Goal: Transaction & Acquisition: Purchase product/service

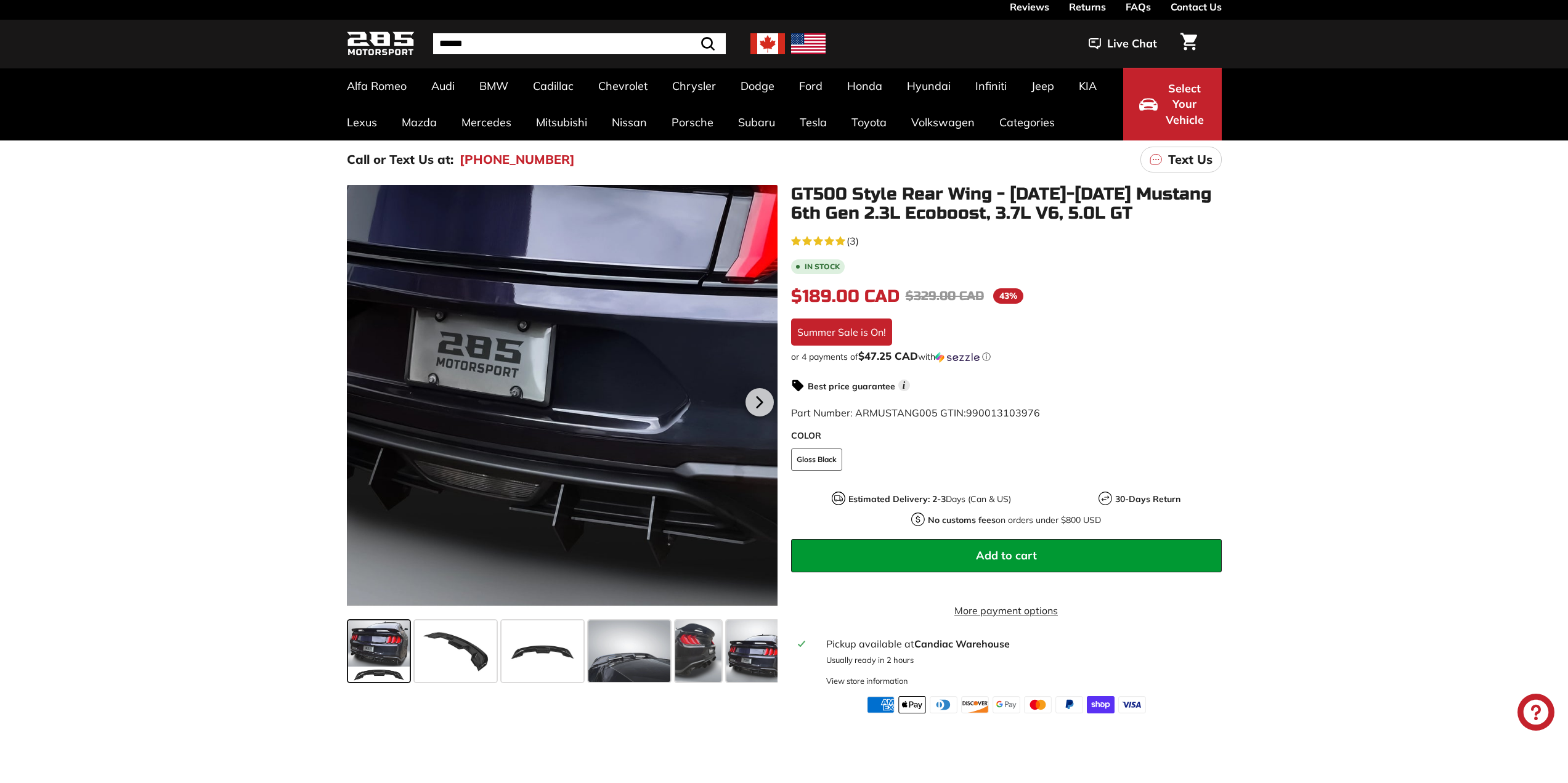
scroll to position [61, 0]
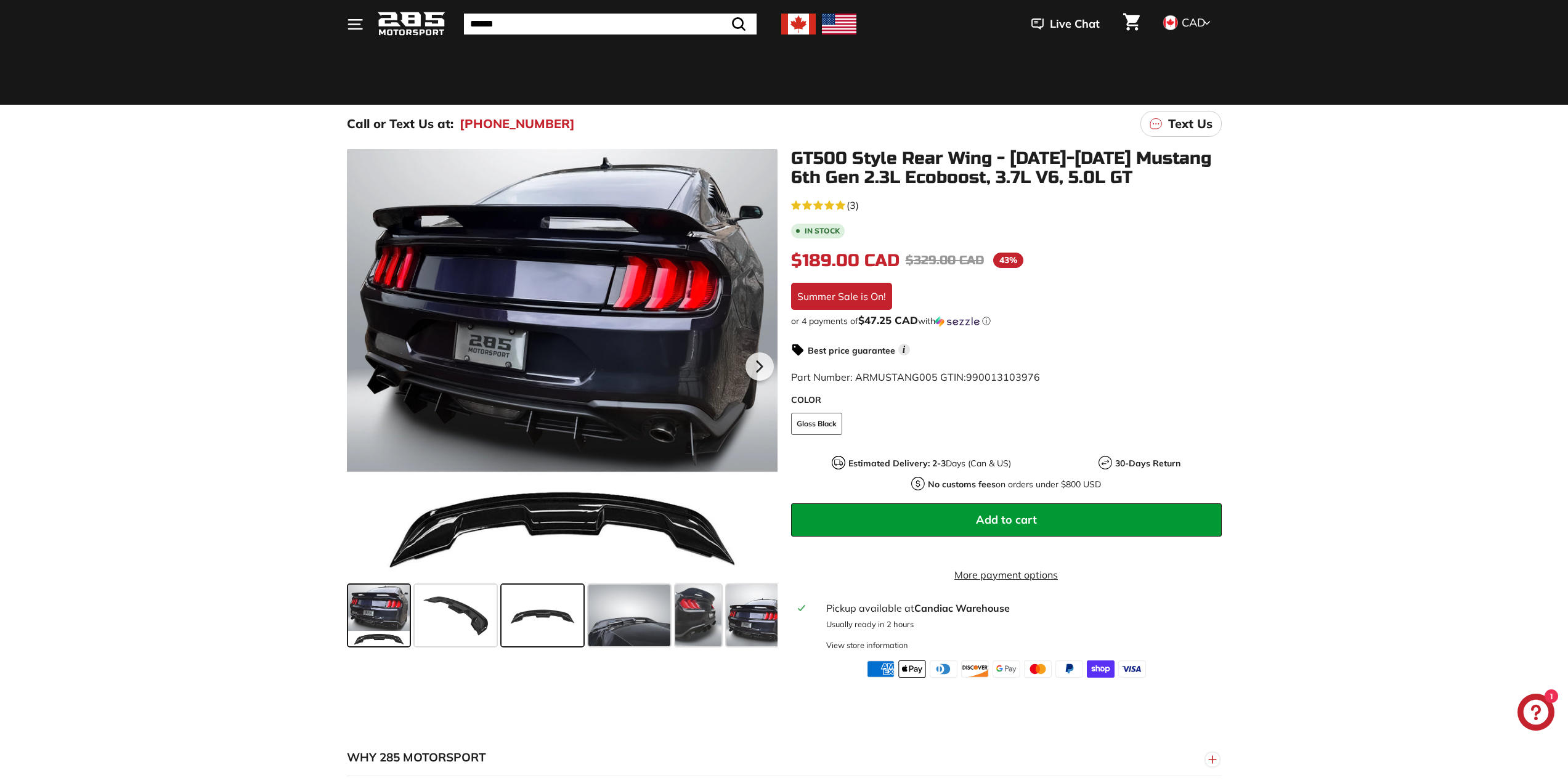
click at [533, 617] on span at bounding box center [543, 616] width 82 height 61
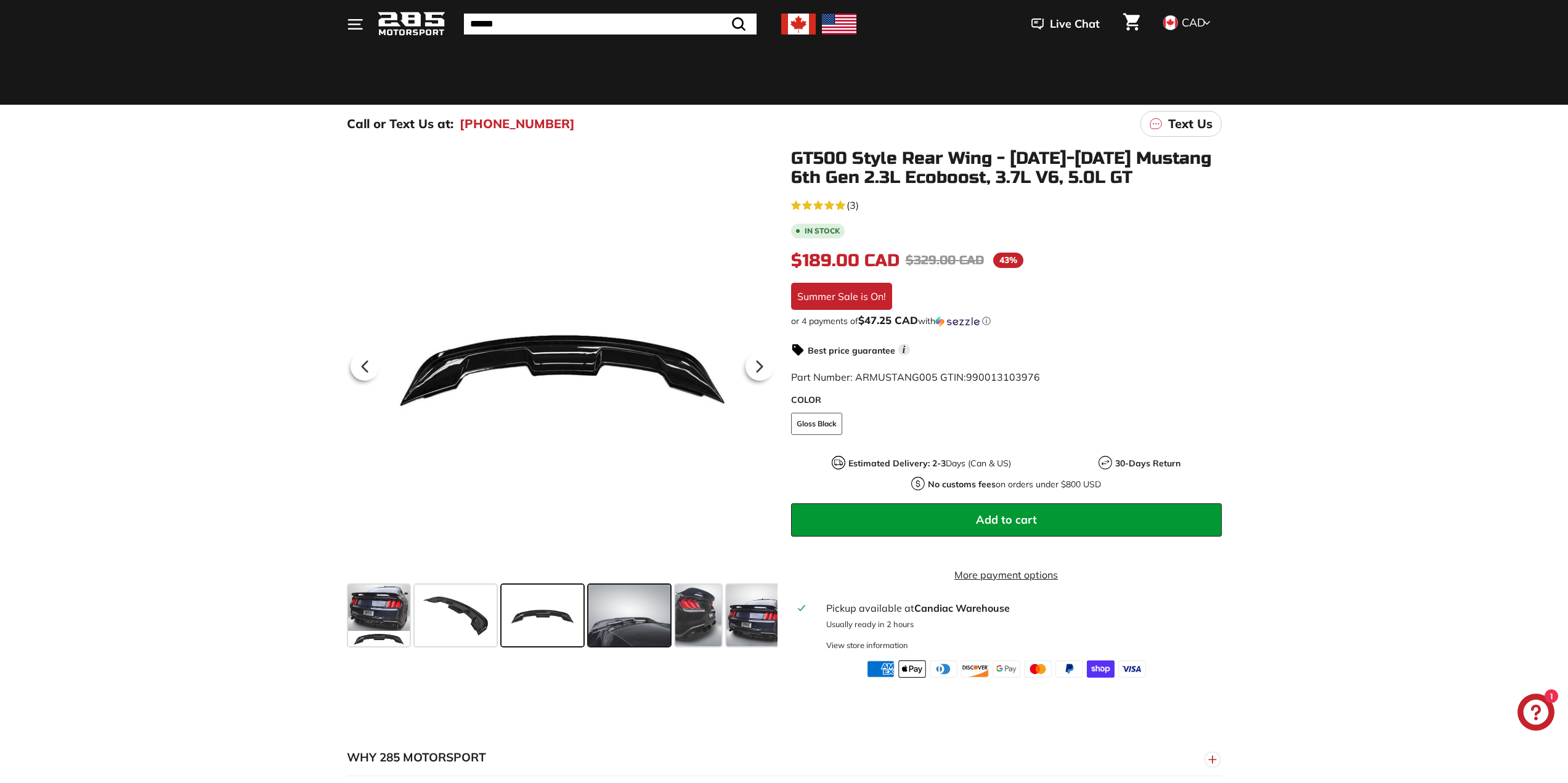
click at [617, 628] on span at bounding box center [629, 616] width 82 height 61
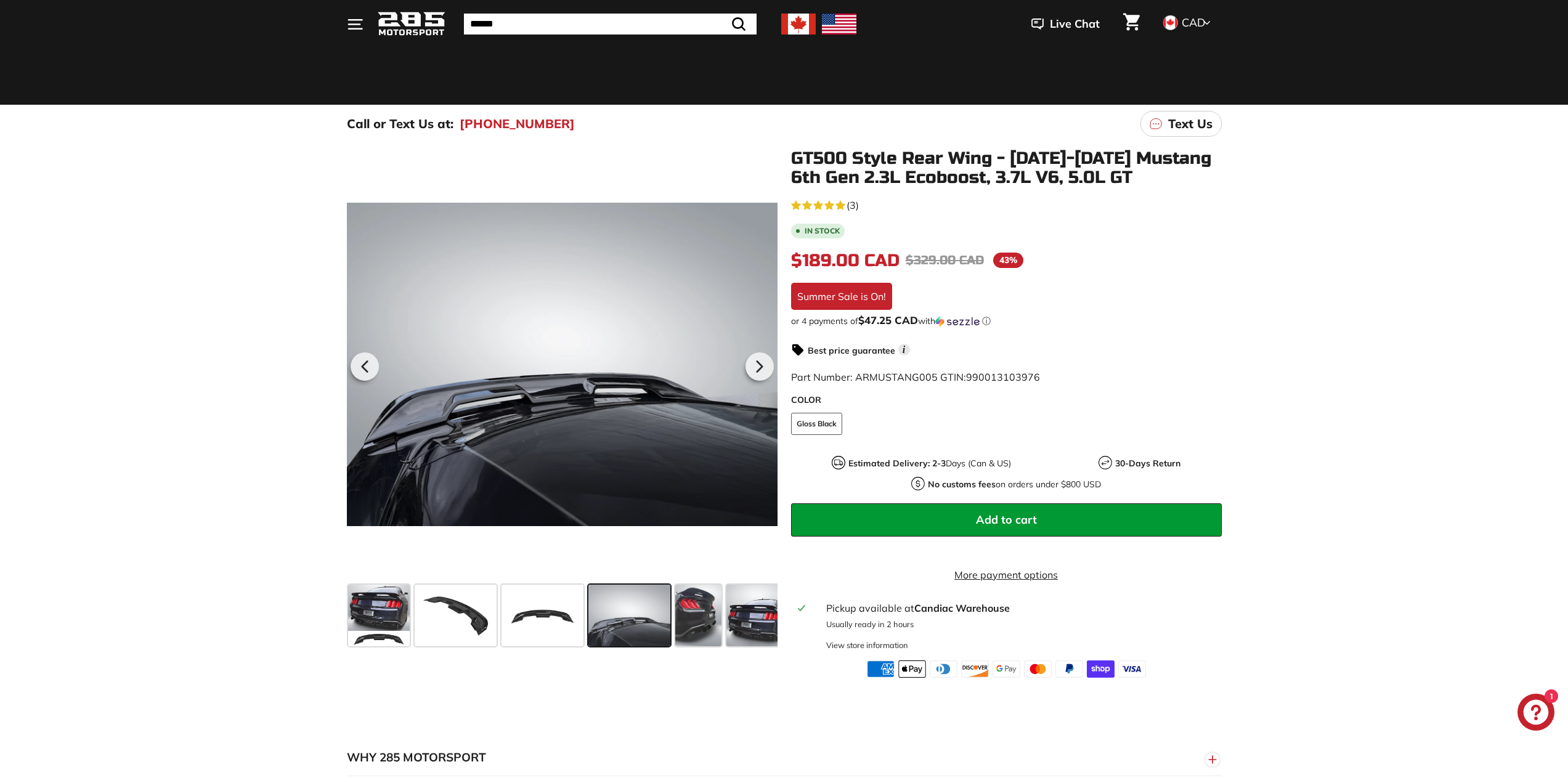
click at [665, 617] on span at bounding box center [629, 616] width 82 height 61
click at [707, 606] on span at bounding box center [698, 616] width 46 height 61
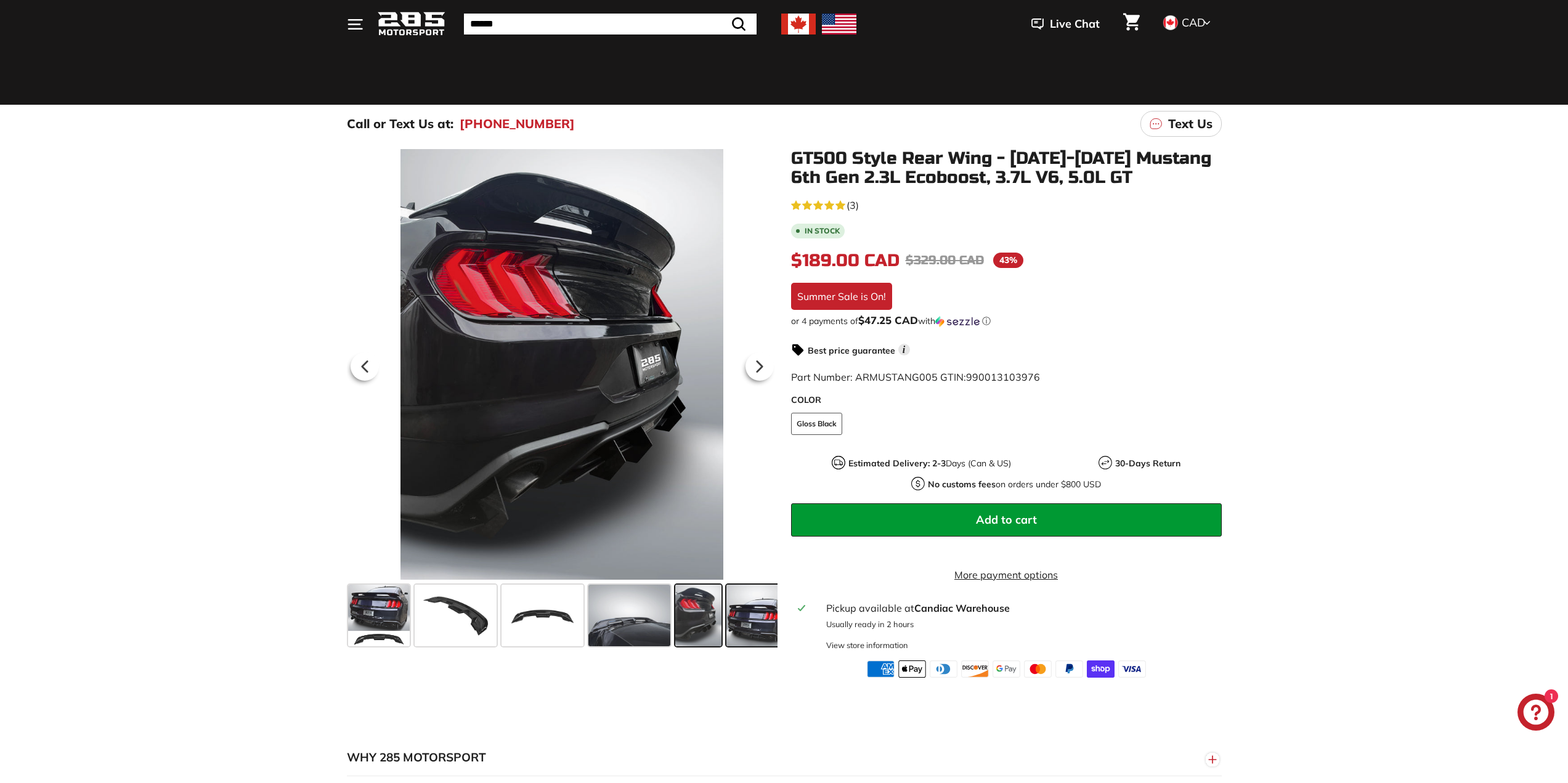
click at [727, 614] on span at bounding box center [757, 616] width 61 height 61
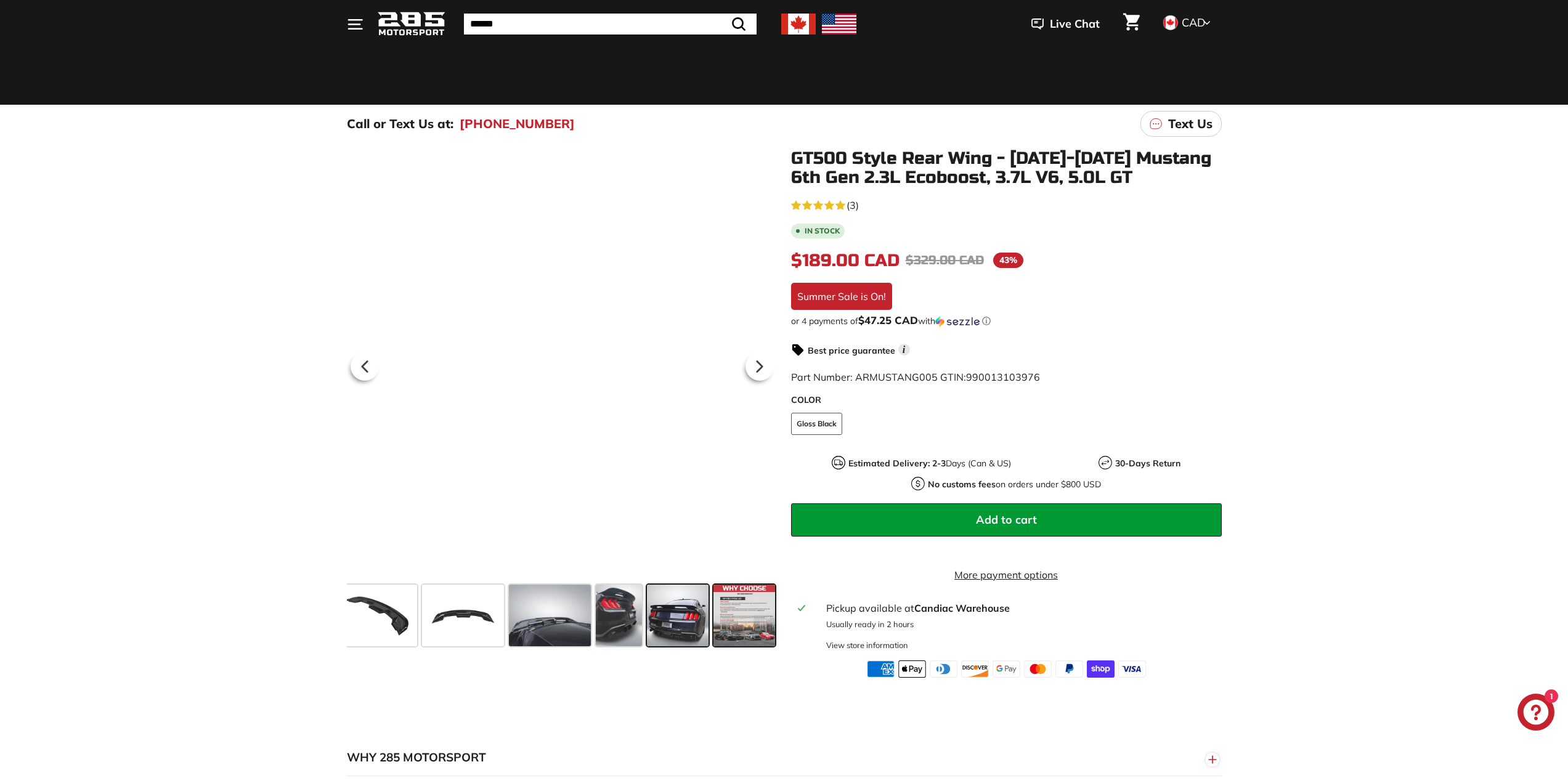
scroll to position [0, 80]
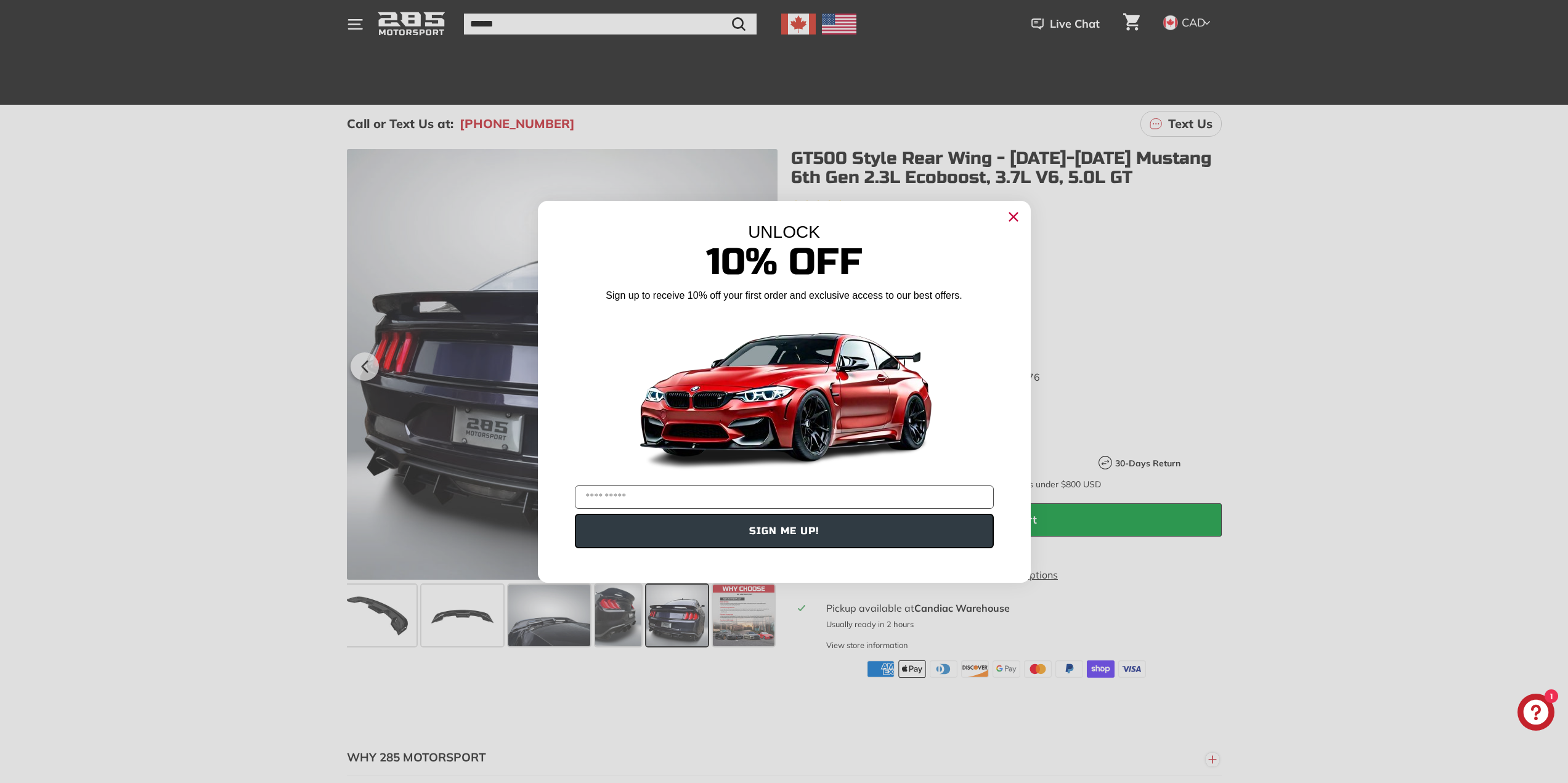
click at [1015, 216] on circle "Close dialog" at bounding box center [1013, 217] width 19 height 19
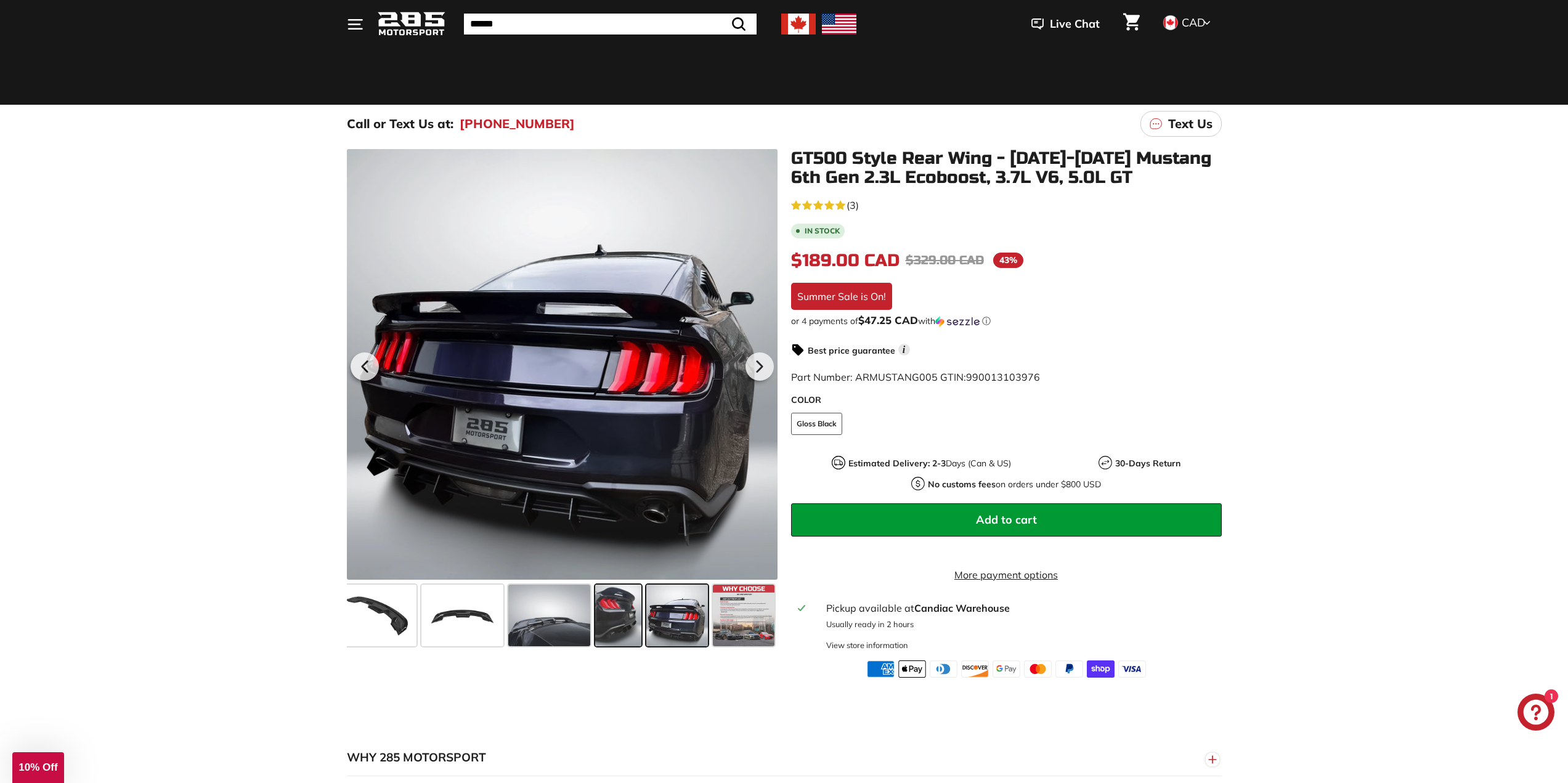
click at [617, 636] on span at bounding box center [618, 616] width 46 height 61
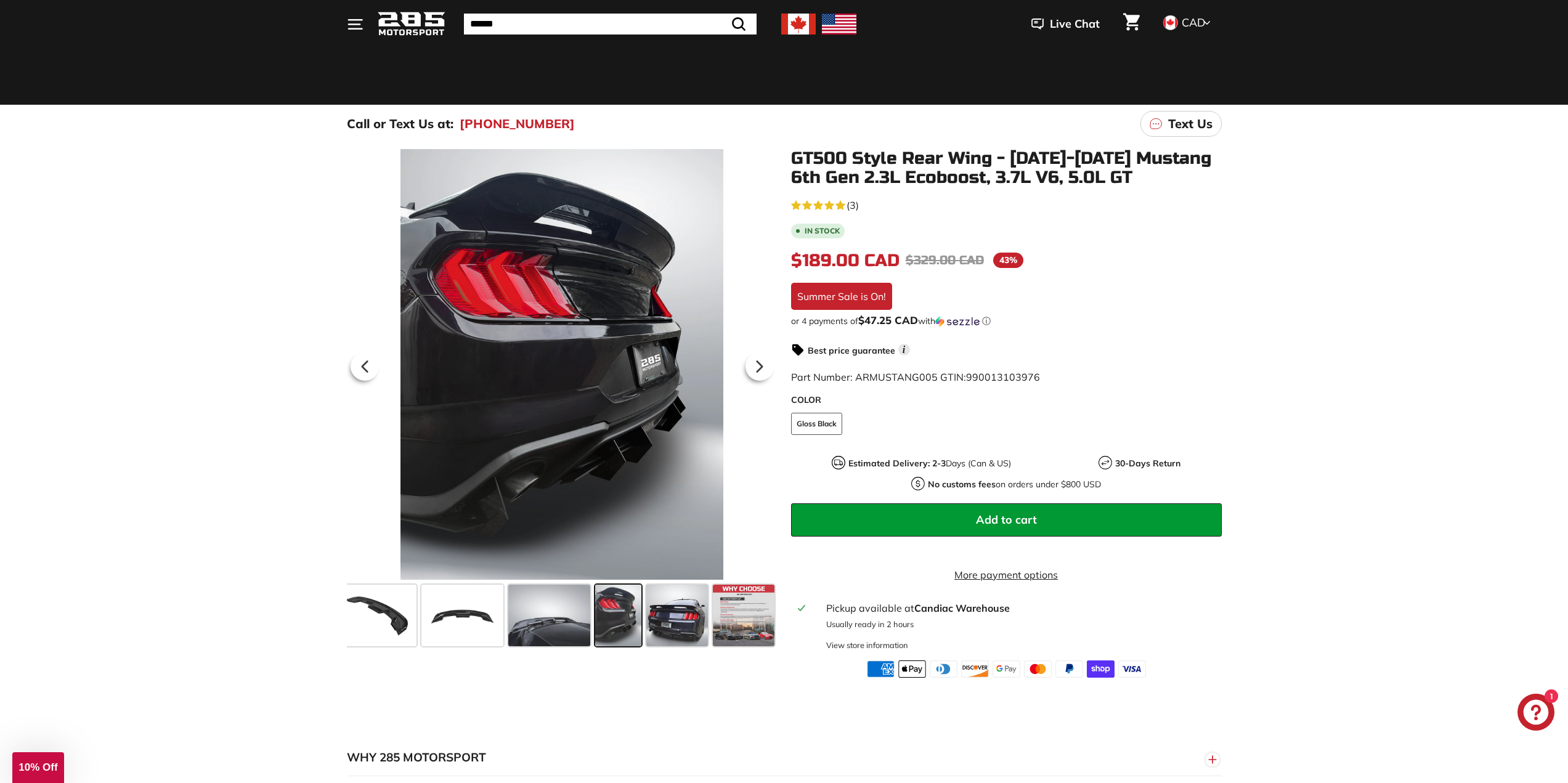
click at [595, 631] on span at bounding box center [618, 616] width 46 height 61
click at [564, 626] on span at bounding box center [549, 616] width 82 height 61
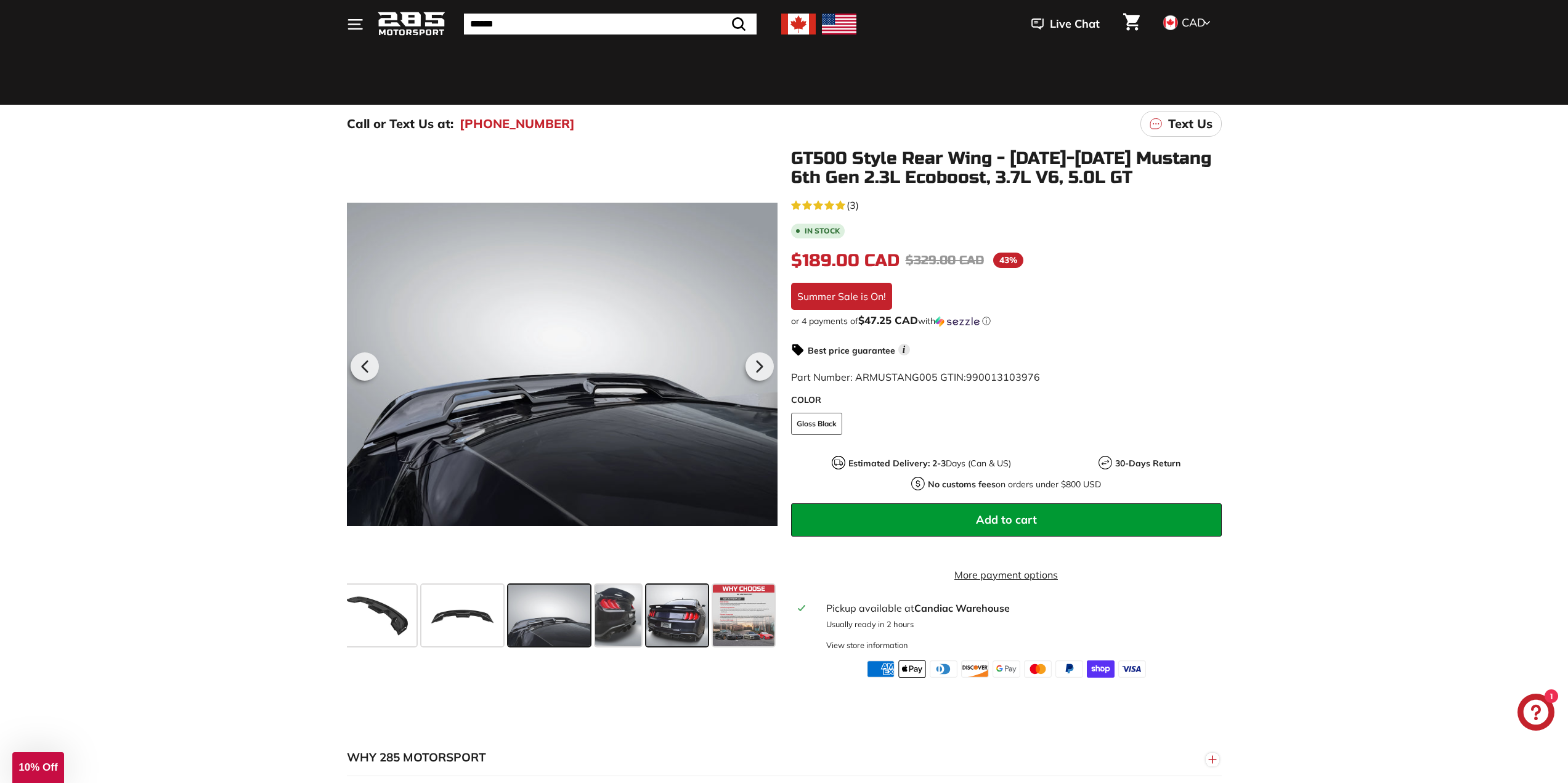
click at [659, 628] on span at bounding box center [677, 616] width 61 height 61
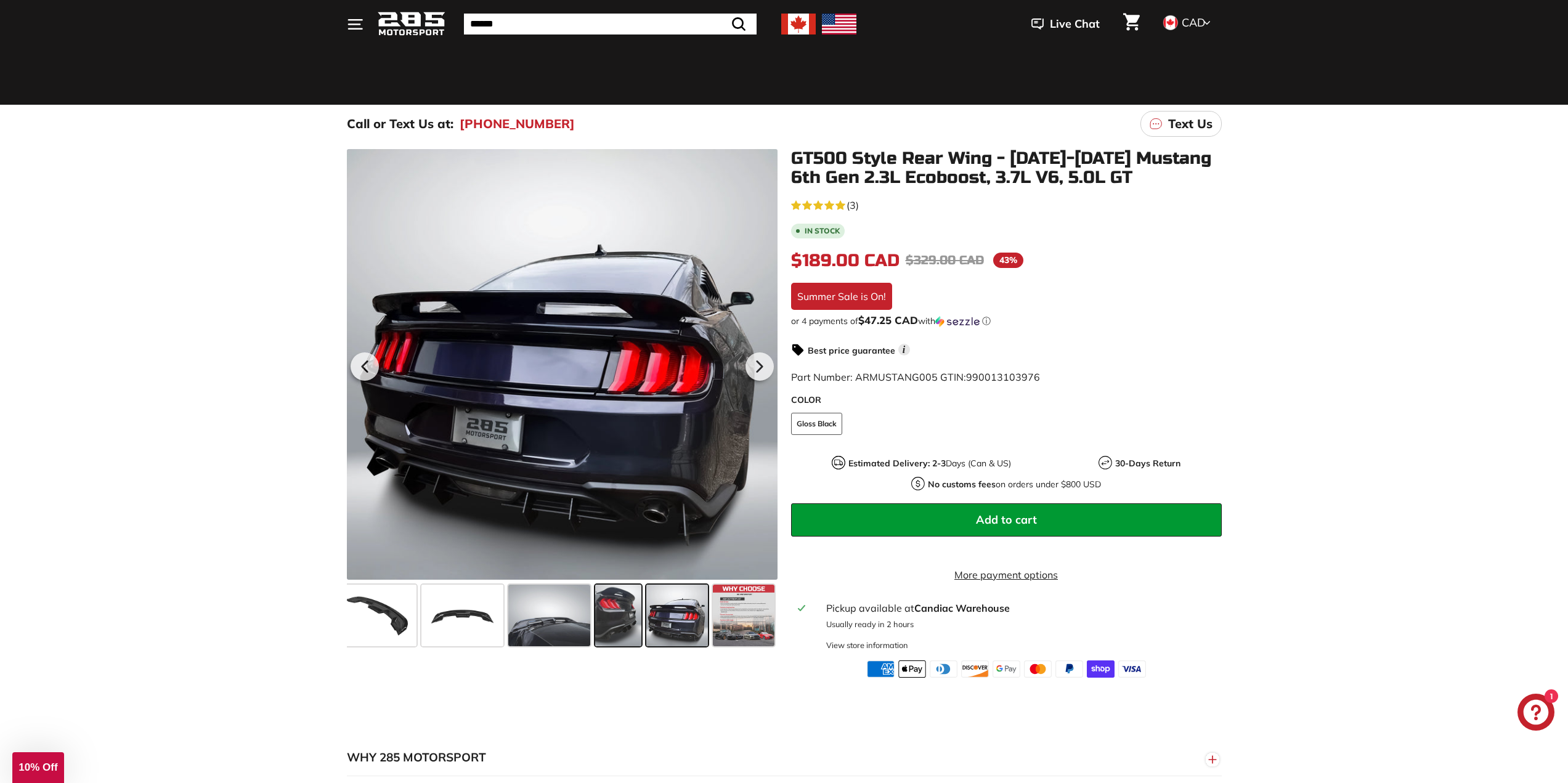
click at [613, 610] on span at bounding box center [618, 616] width 46 height 61
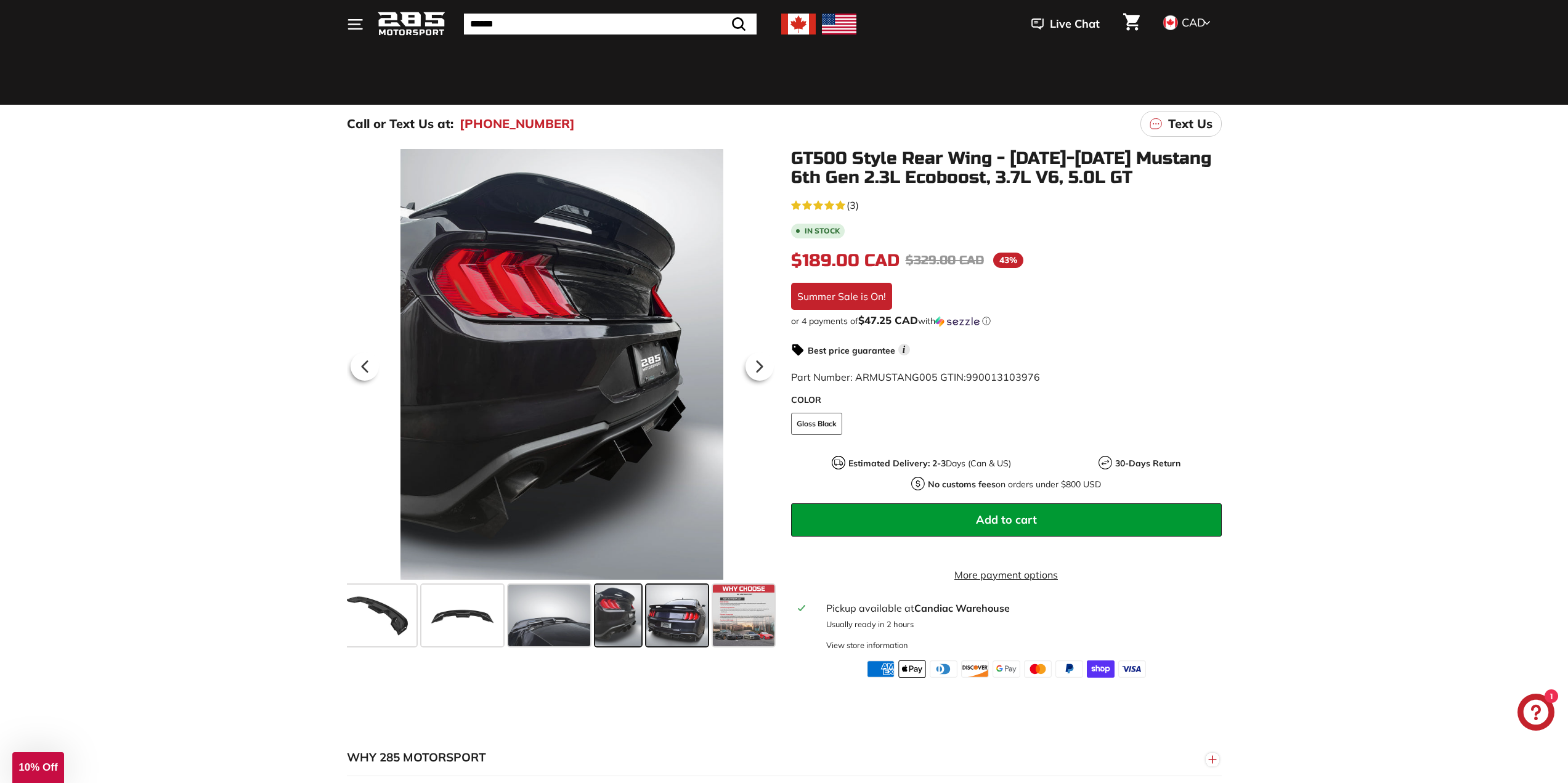
click at [687, 623] on span at bounding box center [677, 616] width 61 height 61
